Goal: Contribute content: Add original content to the website for others to see

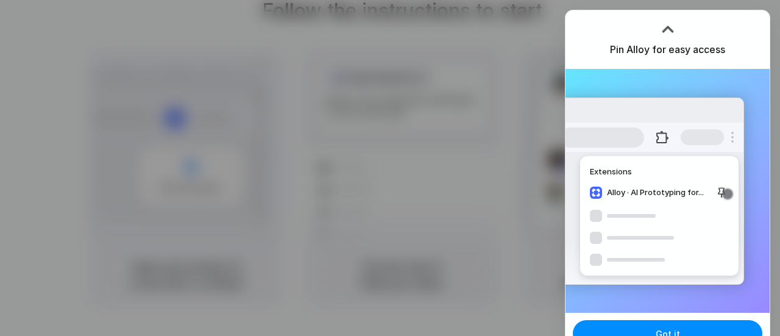
click at [422, 76] on div at bounding box center [390, 168] width 780 height 336
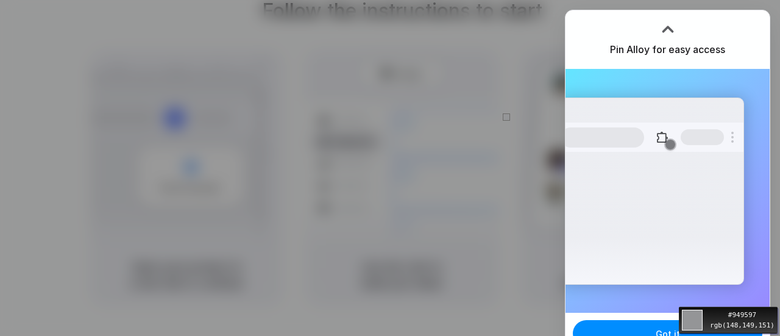
click at [521, 101] on div "#949597 rgb(148,149,151)" at bounding box center [390, 168] width 780 height 336
click at [499, 61] on div at bounding box center [390, 168] width 780 height 336
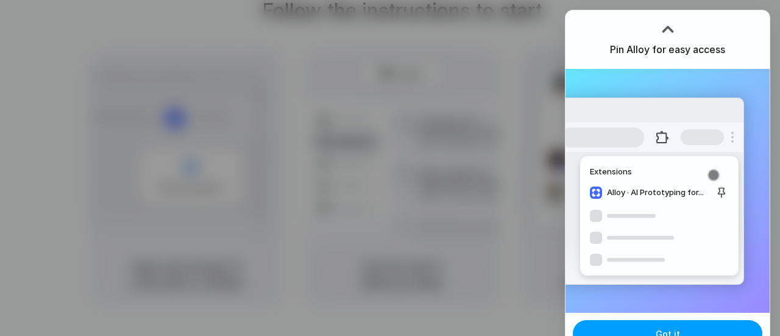
click at [655, 333] on button "Got it" at bounding box center [668, 333] width 190 height 27
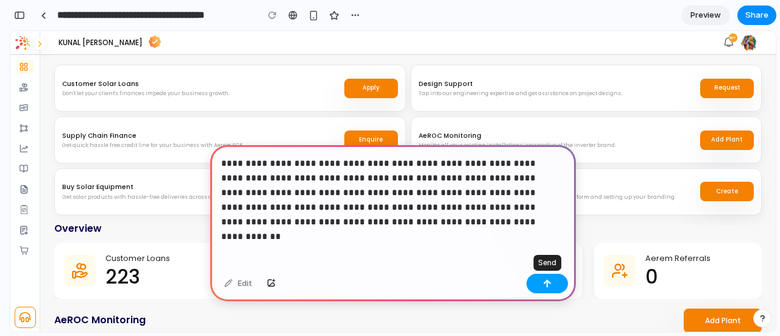
click at [549, 283] on div "button" at bounding box center [547, 283] width 9 height 9
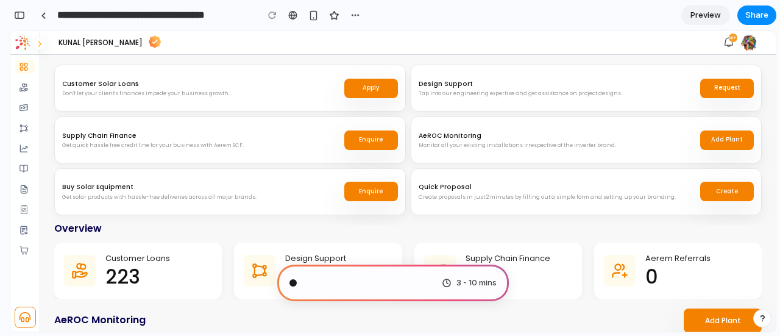
scroll to position [143, 0]
type input "**********"
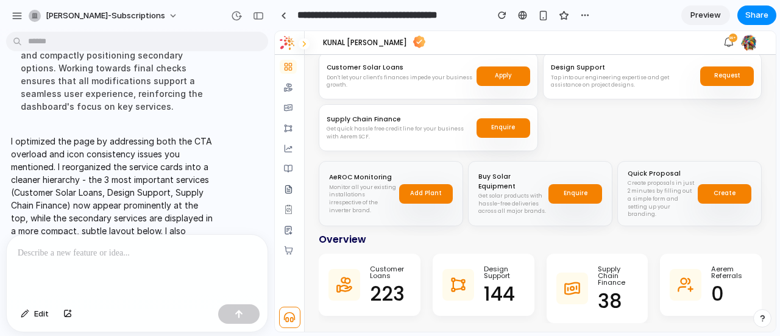
scroll to position [0, 0]
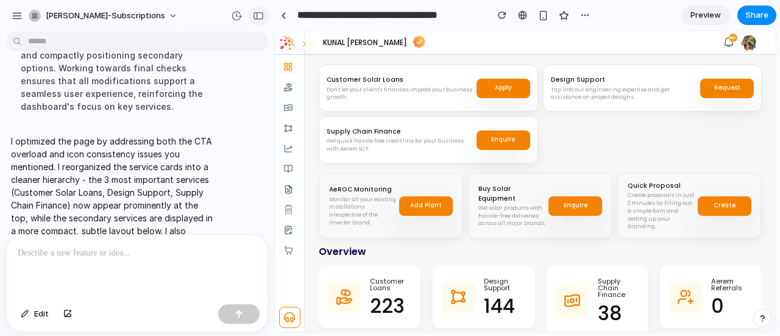
click at [256, 14] on div "button" at bounding box center [258, 16] width 11 height 9
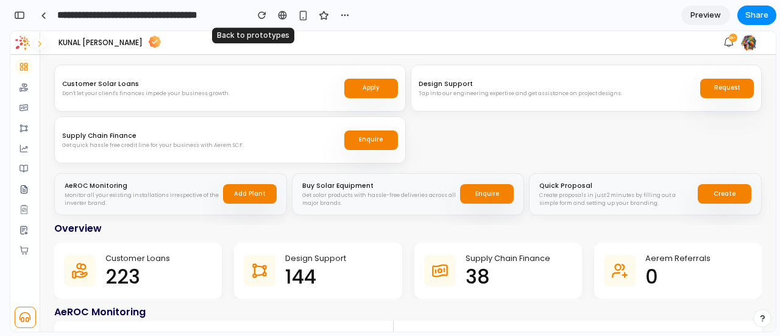
scroll to position [474, 0]
click at [18, 18] on div "button" at bounding box center [19, 15] width 11 height 9
